Goal: Task Accomplishment & Management: Manage account settings

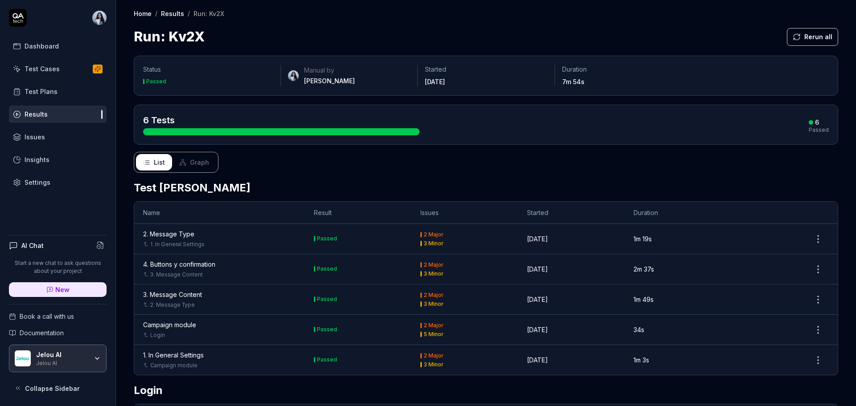
click at [196, 267] on div "4. Buttons y confirmation" at bounding box center [179, 264] width 72 height 9
click at [56, 66] on div "Test Cases" at bounding box center [42, 68] width 35 height 9
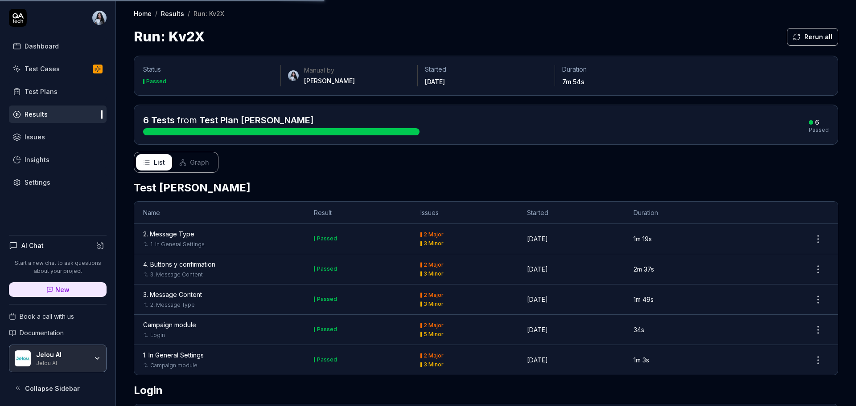
click at [56, 66] on div "Test Cases" at bounding box center [42, 68] width 35 height 9
click at [64, 72] on link "Test Cases" at bounding box center [58, 68] width 98 height 17
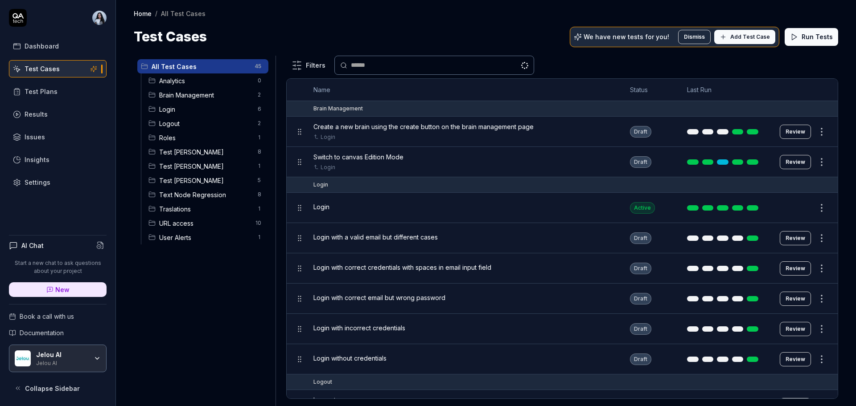
click at [197, 184] on span "Test [PERSON_NAME]" at bounding box center [205, 180] width 93 height 9
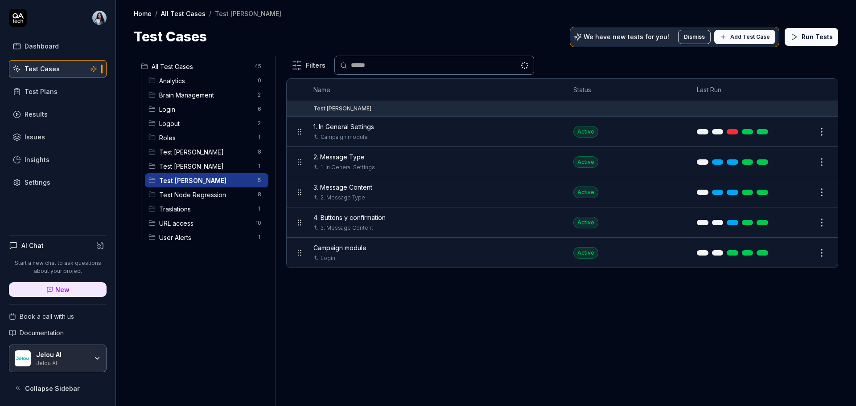
click at [798, 222] on button "Edit" at bounding box center [799, 223] width 21 height 14
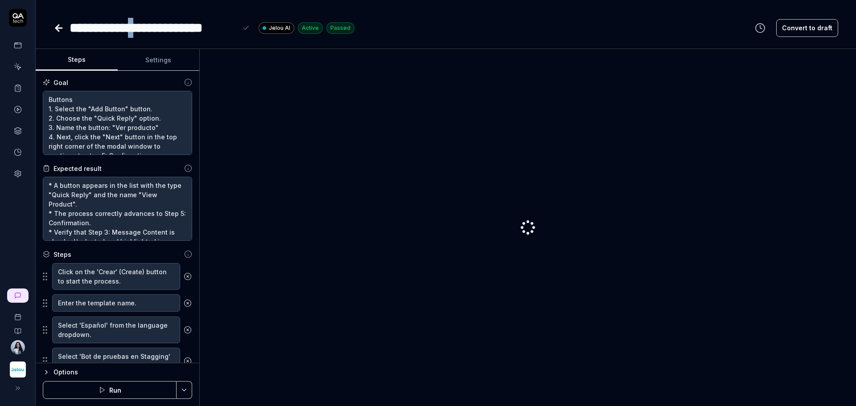
type textarea "*"
drag, startPoint x: 148, startPoint y: 29, endPoint x: 143, endPoint y: 29, distance: 4.9
click at [143, 29] on div "**********" at bounding box center [154, 28] width 168 height 20
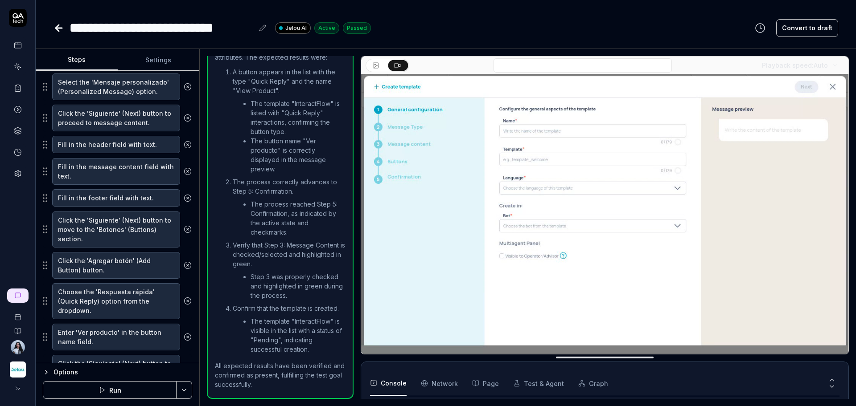
scroll to position [390, 0]
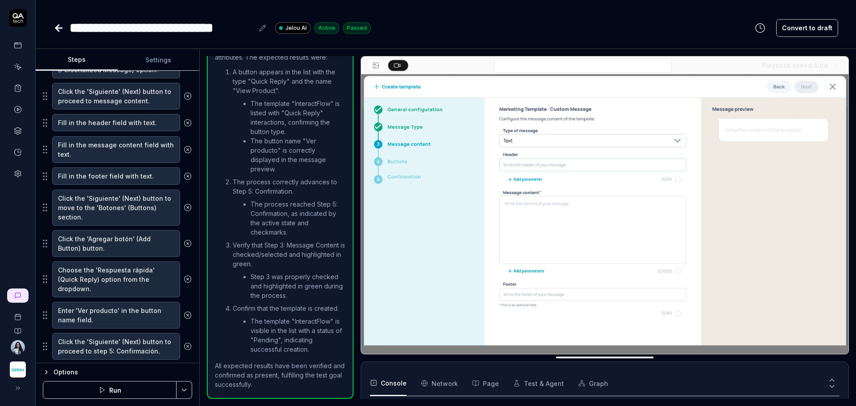
click at [60, 26] on icon at bounding box center [58, 28] width 11 height 11
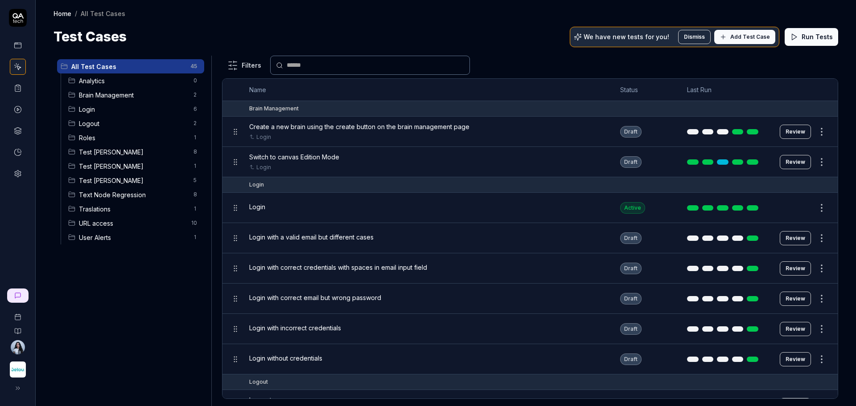
click at [129, 189] on div "Text Node Regression 8" at bounding box center [134, 195] width 139 height 14
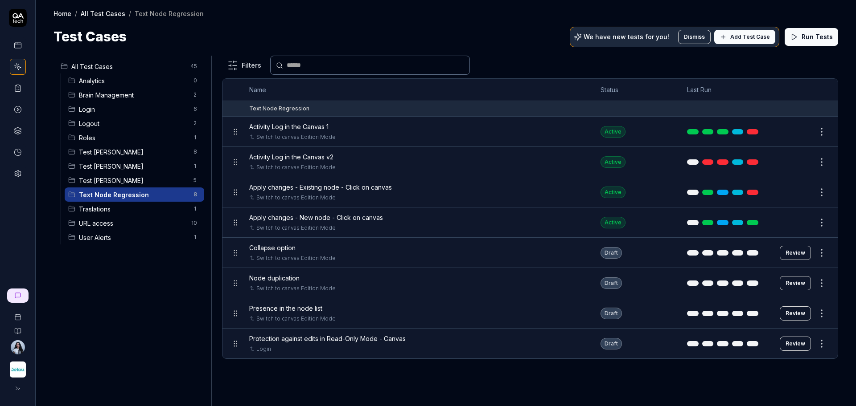
click at [140, 181] on span "Test [PERSON_NAME]" at bounding box center [133, 180] width 109 height 9
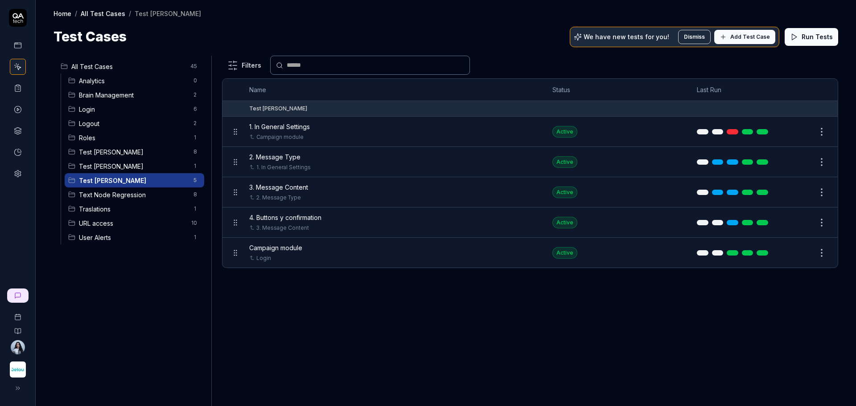
click at [819, 225] on html "Home / All Test Cases / Test [PERSON_NAME] Home / All Test Cases / Test [PERSON…" at bounding box center [428, 203] width 856 height 406
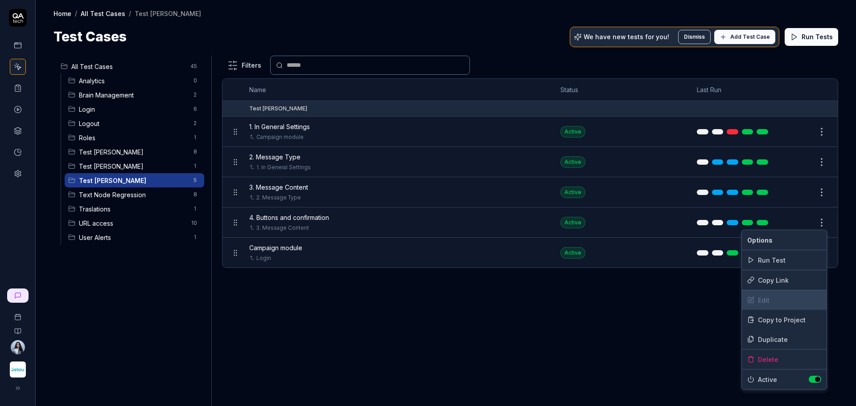
click at [764, 302] on div "Edit" at bounding box center [784, 301] width 85 height 20
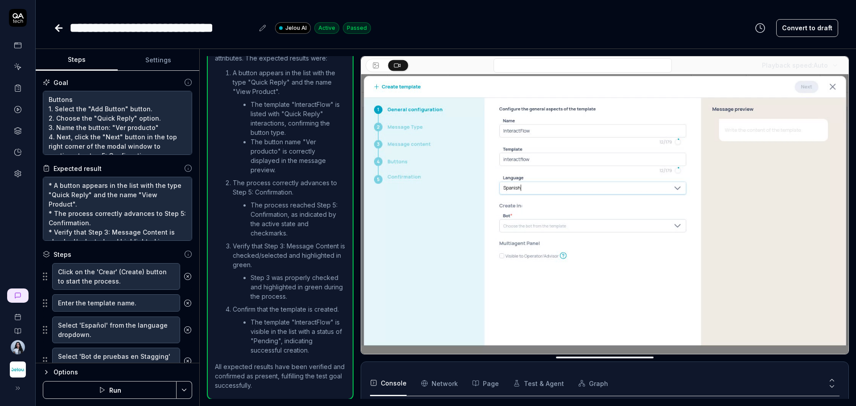
scroll to position [929, 0]
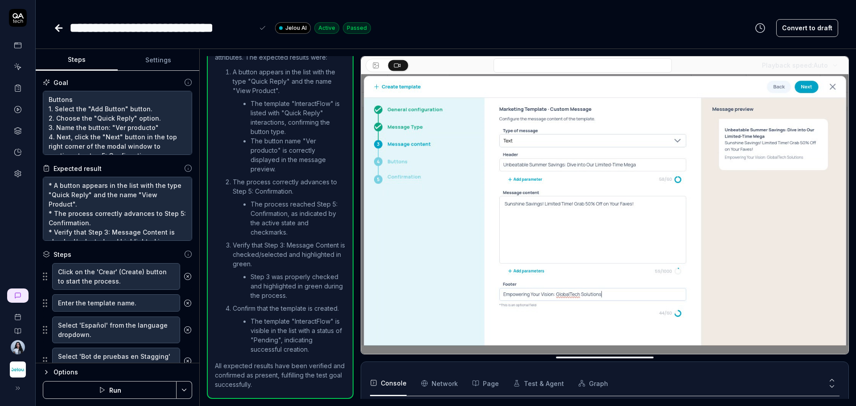
click at [152, 31] on div "**********" at bounding box center [162, 28] width 184 height 20
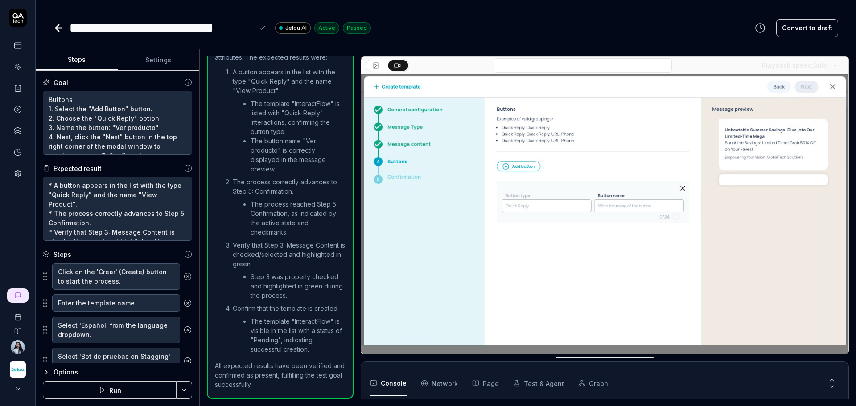
type textarea "*"
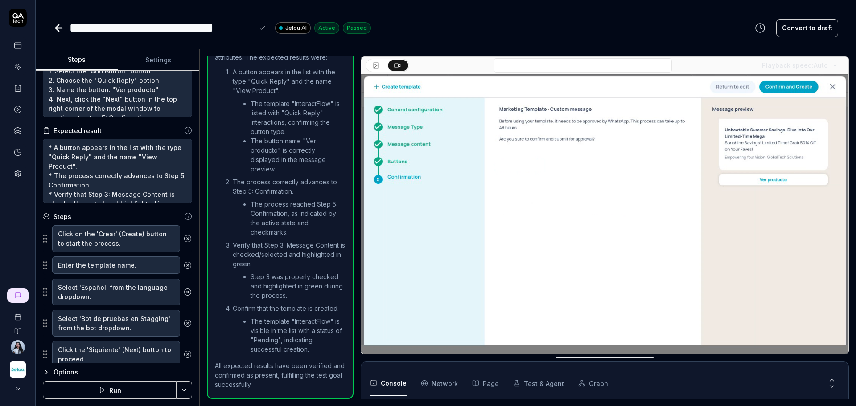
scroll to position [0, 0]
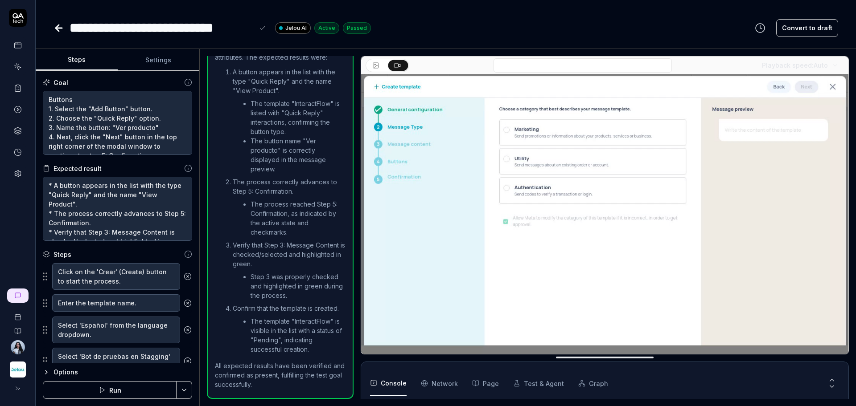
click at [62, 27] on icon at bounding box center [58, 28] width 11 height 11
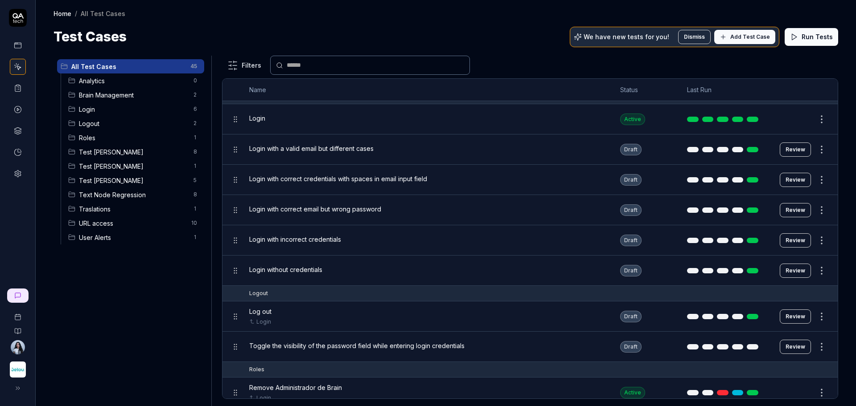
scroll to position [167, 0]
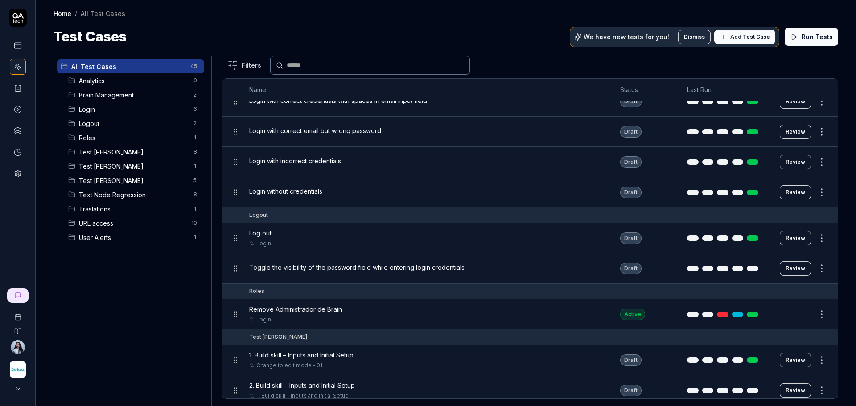
click at [121, 181] on span "Test [PERSON_NAME]" at bounding box center [133, 180] width 109 height 9
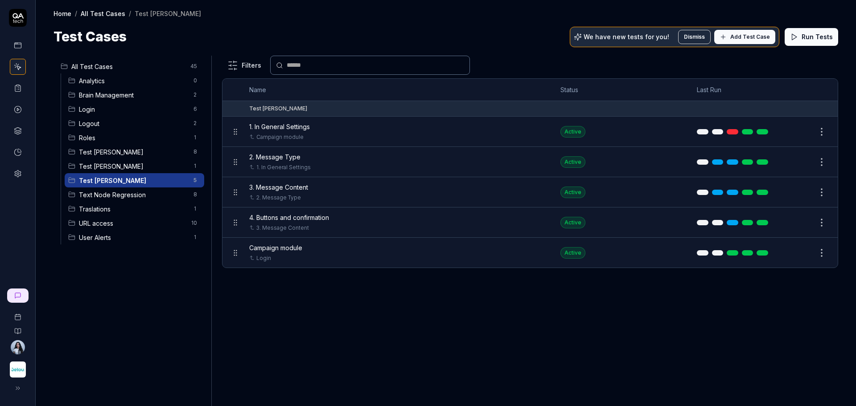
scroll to position [0, 0]
